Goal: Navigation & Orientation: Find specific page/section

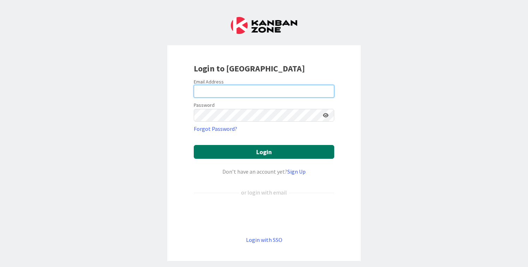
type input "[PERSON_NAME][EMAIL_ADDRESS][DOMAIN_NAME]"
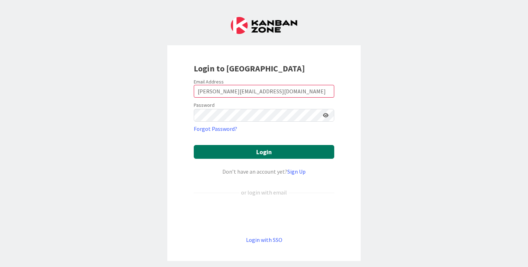
click at [262, 151] on button "Login" at bounding box center [264, 152] width 141 height 14
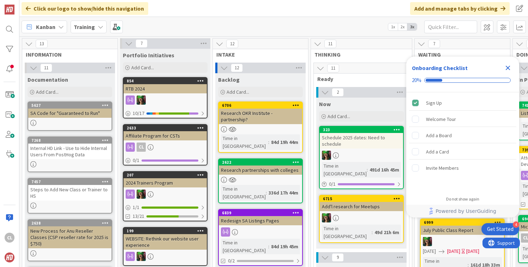
click at [90, 25] on b "Training" at bounding box center [84, 26] width 21 height 7
click at [97, 30] on div "Training" at bounding box center [89, 26] width 36 height 13
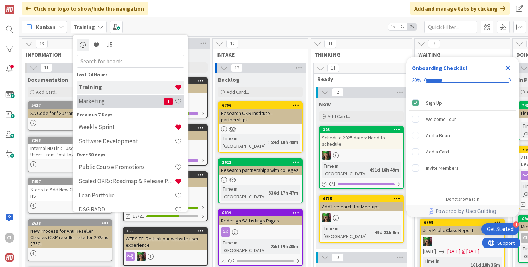
click at [106, 101] on h4 "Marketing" at bounding box center [121, 100] width 85 height 7
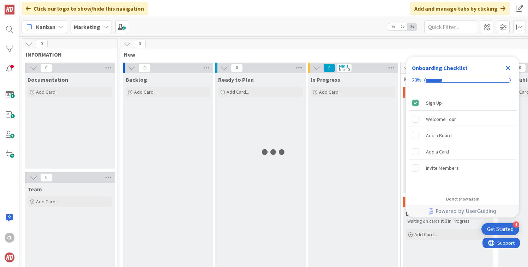
click at [91, 32] on div "Marketing" at bounding box center [91, 26] width 41 height 13
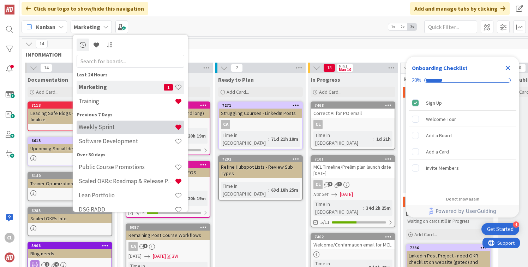
click at [105, 127] on h4 "Weekly Sprint" at bounding box center [127, 126] width 96 height 7
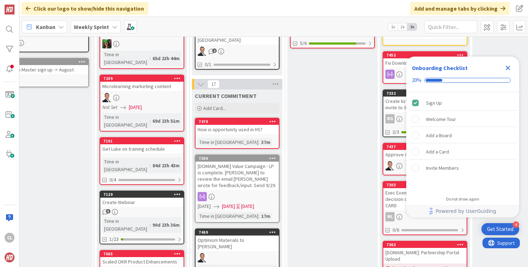
scroll to position [187, 20]
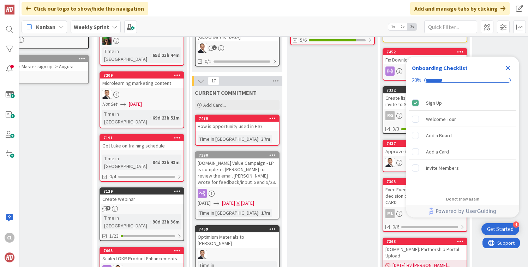
click at [245, 126] on link "7470 How is opportunity used in HS? Time in Column : 37m" at bounding box center [237, 129] width 85 height 31
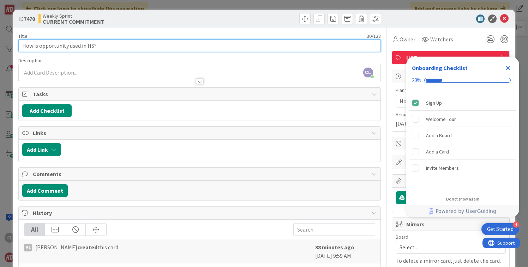
drag, startPoint x: 66, startPoint y: 47, endPoint x: 46, endPoint y: 47, distance: 20.8
click at [46, 47] on input "How is opportunity used in HS?" at bounding box center [199, 45] width 362 height 13
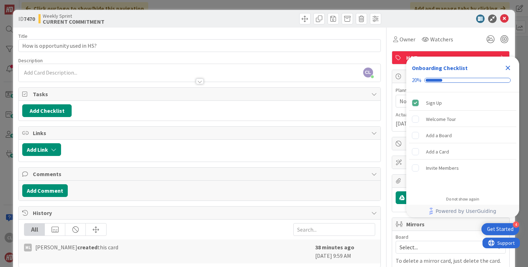
click at [116, 35] on div "Title 30 / 128" at bounding box center [199, 36] width 362 height 6
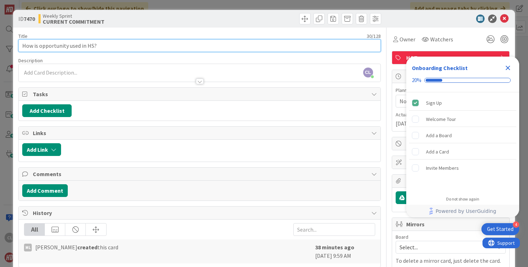
click at [105, 46] on input "How is opportunity used in HS?" at bounding box center [199, 45] width 362 height 13
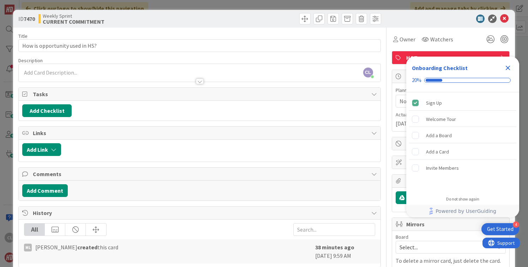
click at [261, 28] on div "Title 30 / 128 How is opportunity used in HS? Description CL Cameron Louie just…" at bounding box center [199, 166] width 362 height 276
click at [510, 66] on icon "Close Checklist" at bounding box center [508, 68] width 5 height 5
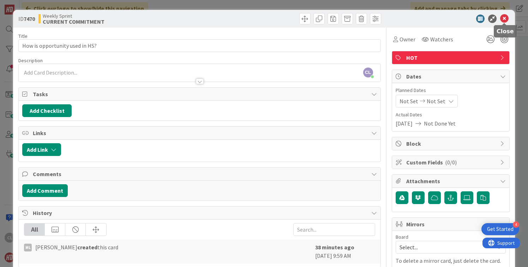
click at [505, 16] on icon at bounding box center [504, 18] width 8 height 8
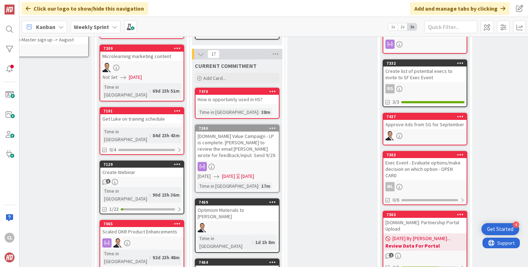
scroll to position [216, 20]
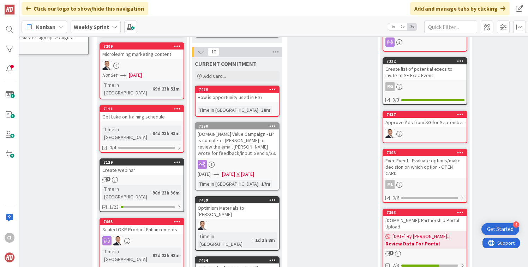
click at [235, 143] on div "Profit.co Value Campaign - LP is complete. Stacey to review the email Savannah …" at bounding box center [237, 143] width 83 height 28
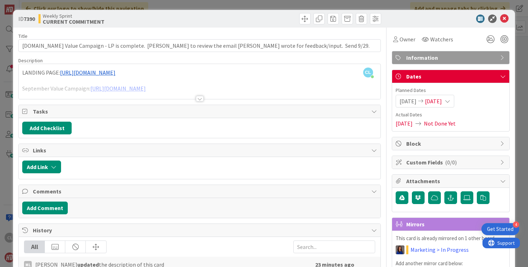
click at [198, 101] on div at bounding box center [200, 99] width 8 height 6
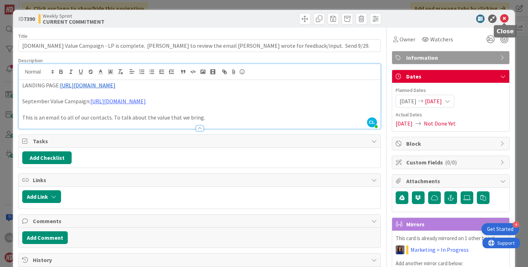
click at [503, 18] on icon at bounding box center [504, 18] width 8 height 8
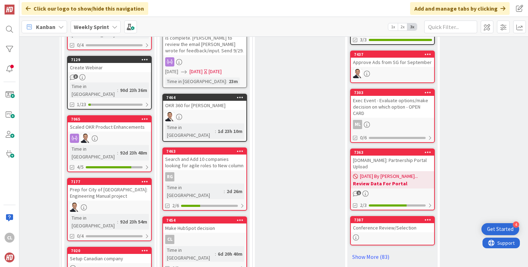
scroll to position [319, 53]
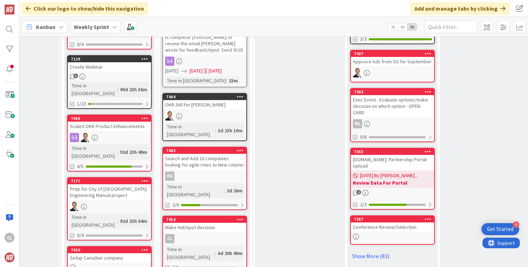
click at [189, 171] on div "RG" at bounding box center [204, 175] width 83 height 9
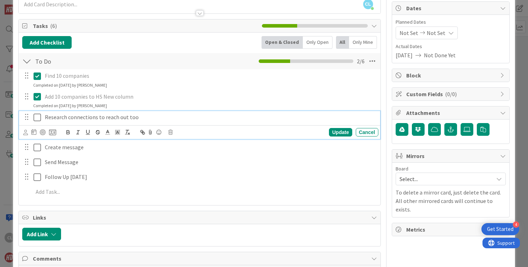
click at [37, 117] on icon at bounding box center [37, 117] width 7 height 8
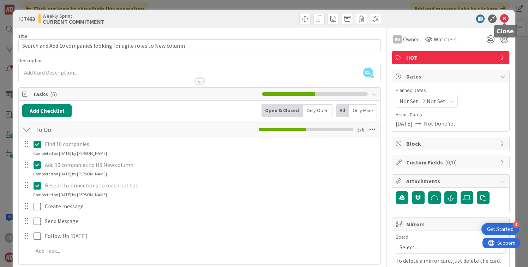
click at [508, 20] on icon at bounding box center [504, 18] width 8 height 8
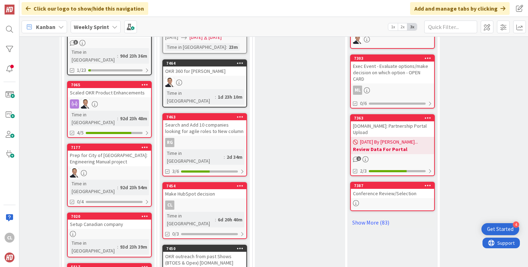
click at [202, 189] on div "Make HubSpot decision" at bounding box center [204, 193] width 83 height 9
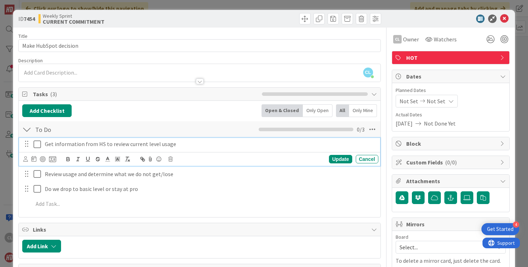
click at [37, 145] on icon at bounding box center [37, 144] width 7 height 8
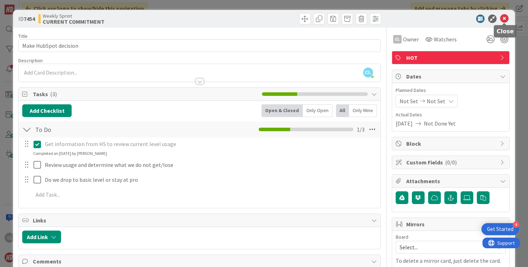
click at [505, 18] on icon at bounding box center [504, 18] width 8 height 8
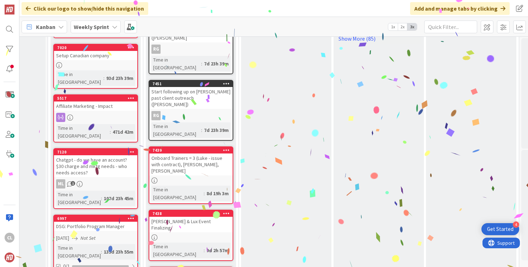
scroll to position [504, 67]
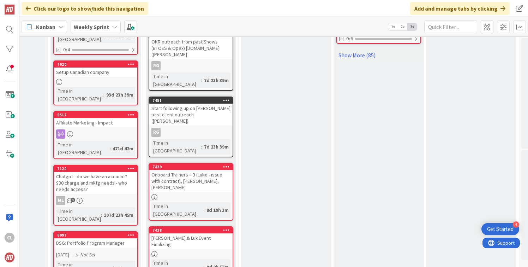
click at [191, 170] on div "Onboard Trainers = 3 (Luke - issue with contract), Sherman Gomberg, Lance Dacy" at bounding box center [190, 181] width 83 height 22
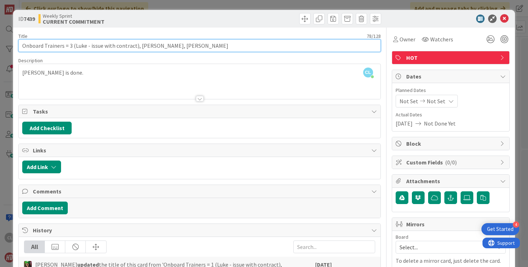
click at [229, 41] on input "Onboard Trainers = 3 (Luke - issue with contract), Sherman Gomberg, Lance Dacy" at bounding box center [199, 45] width 362 height 13
click at [229, 47] on input "Onboard Trainers = 3 (Luke - issue with contract), Sherman Gomberg, Lance Dacy" at bounding box center [199, 45] width 362 height 13
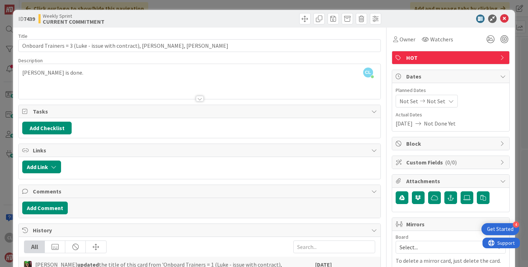
click at [228, 29] on div "Title 78 / 128 Onboard Trainers = 3 (Luke - issue with contract), Sherman Gombe…" at bounding box center [199, 234] width 362 height 412
click at [506, 18] on icon at bounding box center [504, 18] width 8 height 8
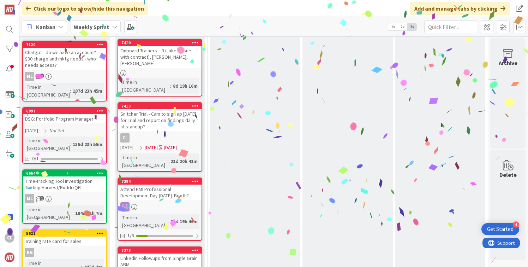
scroll to position [633, 98]
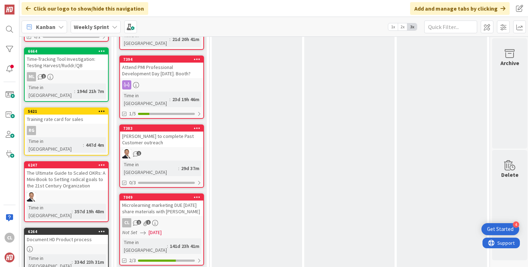
scroll to position [752, 96]
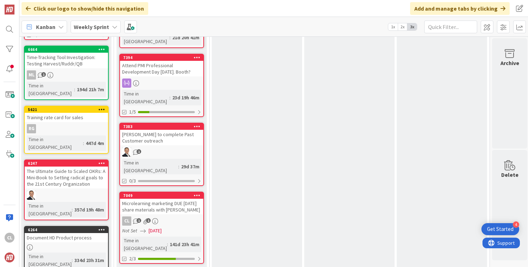
click at [159, 198] on div "Microlearning marketing DUE Monday 9/22 share materials with Mary" at bounding box center [161, 206] width 83 height 16
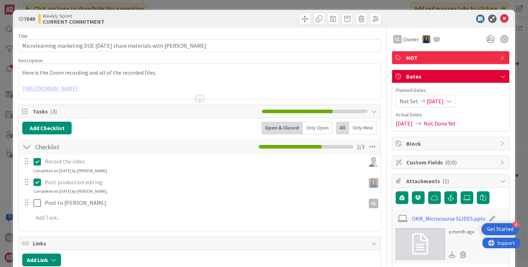
click at [205, 96] on div at bounding box center [200, 90] width 362 height 18
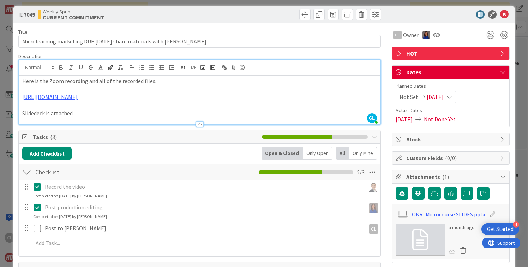
scroll to position [3, 0]
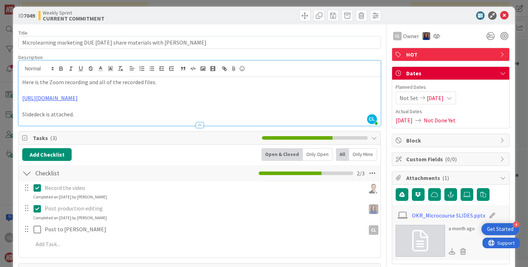
click at [132, 118] on p "Slidedeck is attached." at bounding box center [199, 114] width 354 height 8
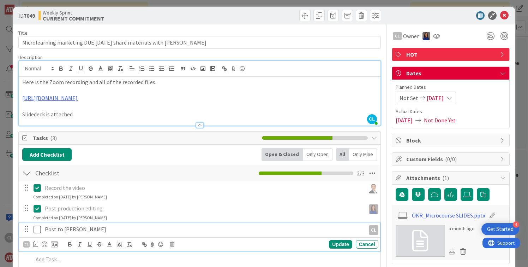
click at [38, 233] on icon at bounding box center [37, 229] width 7 height 8
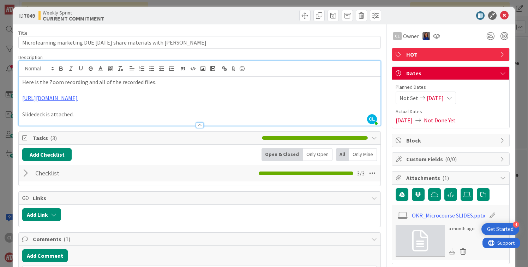
scroll to position [0, 0]
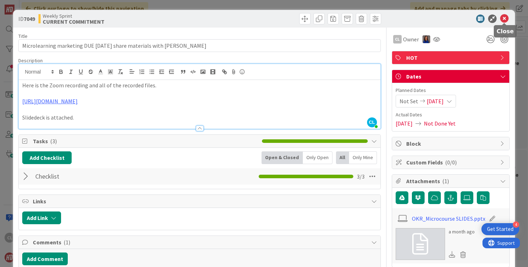
click at [506, 16] on icon at bounding box center [504, 18] width 8 height 8
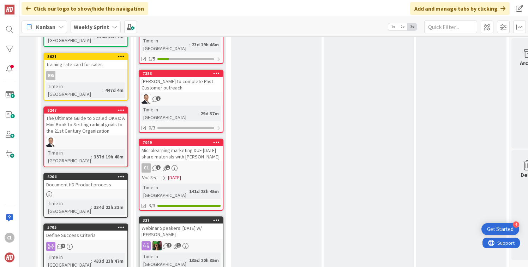
scroll to position [814, 77]
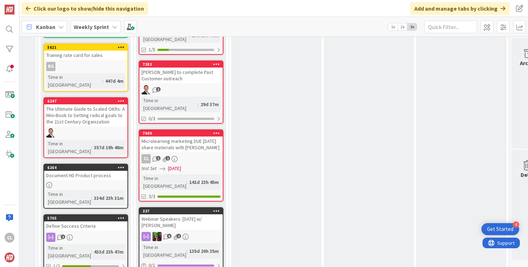
click at [202, 207] on link "337 Webinar Speakers: Oct 9th w/ Damon 5 1 Time in Column : 135d 20h 35m 0 / 1 …" at bounding box center [181, 243] width 85 height 72
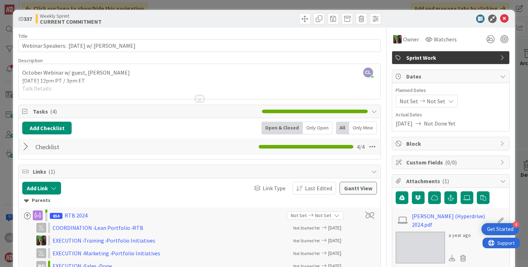
click at [193, 86] on div at bounding box center [200, 90] width 362 height 18
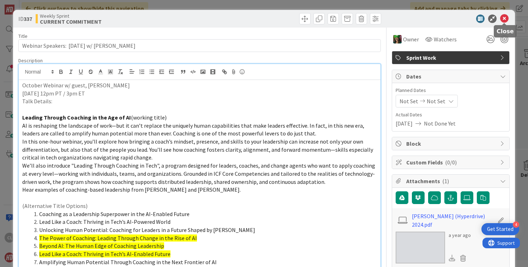
click at [507, 20] on icon at bounding box center [504, 18] width 8 height 8
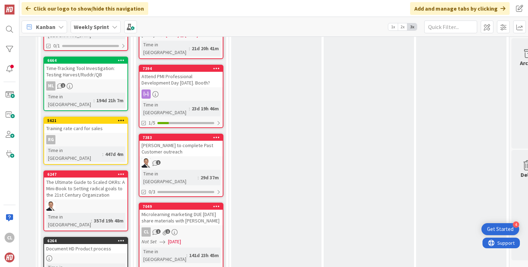
scroll to position [740, 77]
